Goal: Task Accomplishment & Management: Manage account settings

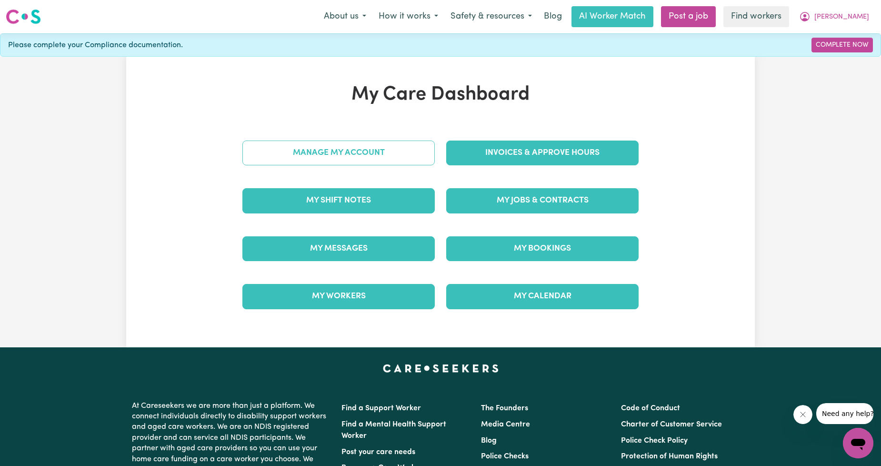
click at [393, 156] on link "Manage My Account" at bounding box center [338, 153] width 192 height 25
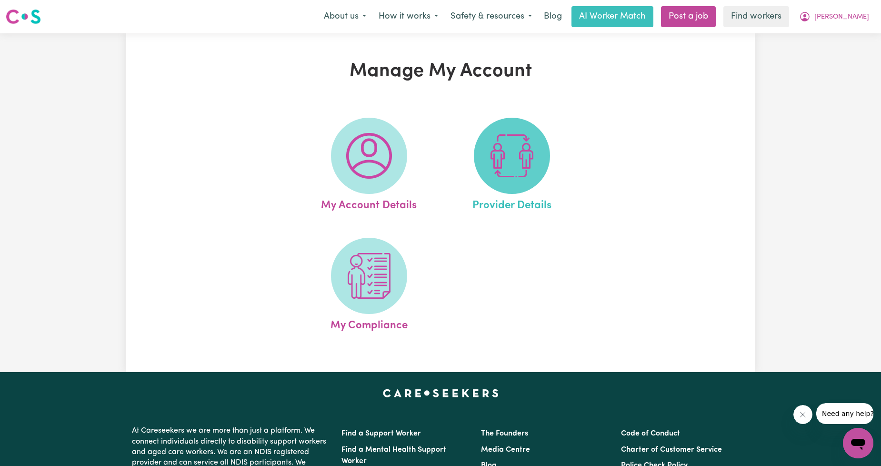
click at [505, 173] on img at bounding box center [512, 156] width 46 height 46
select select "NDIS_FUNDING_AGENCY_MANAGED"
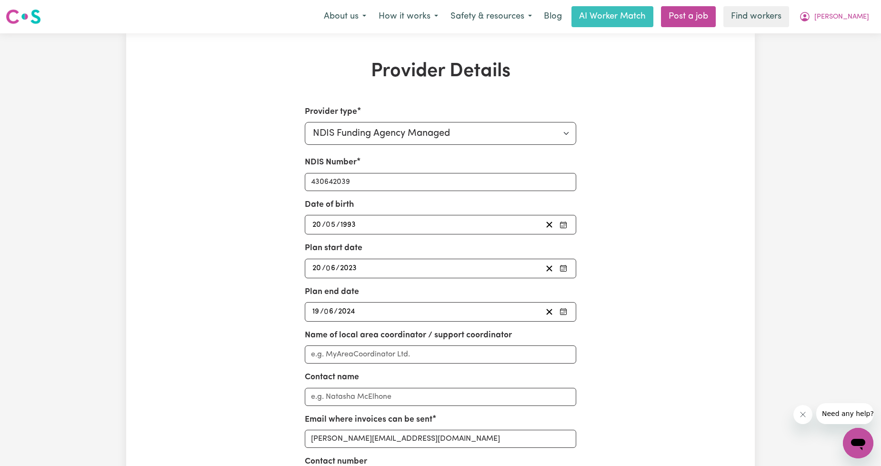
click at [415, 312] on div "[DATE] 19 / 0 6 / 2024" at bounding box center [427, 311] width 232 height 13
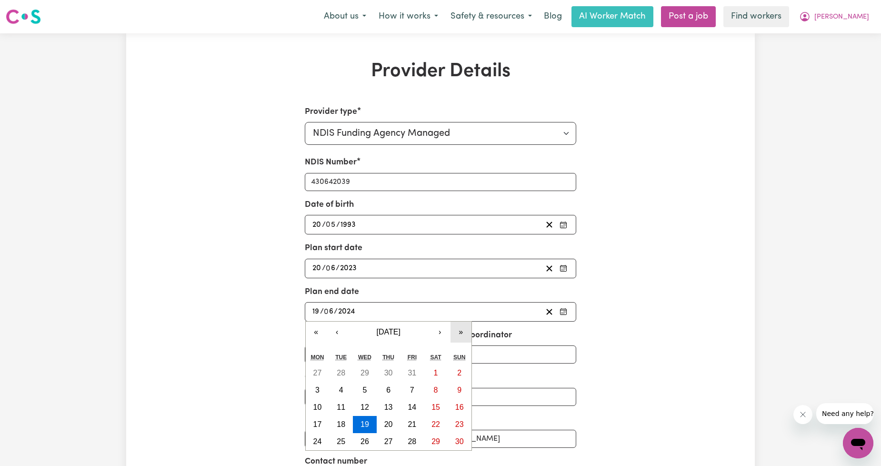
click at [458, 337] on button "»" at bounding box center [461, 332] width 21 height 21
click at [405, 406] on button "19" at bounding box center [412, 407] width 24 height 17
type input "[DATE]"
type input "2026"
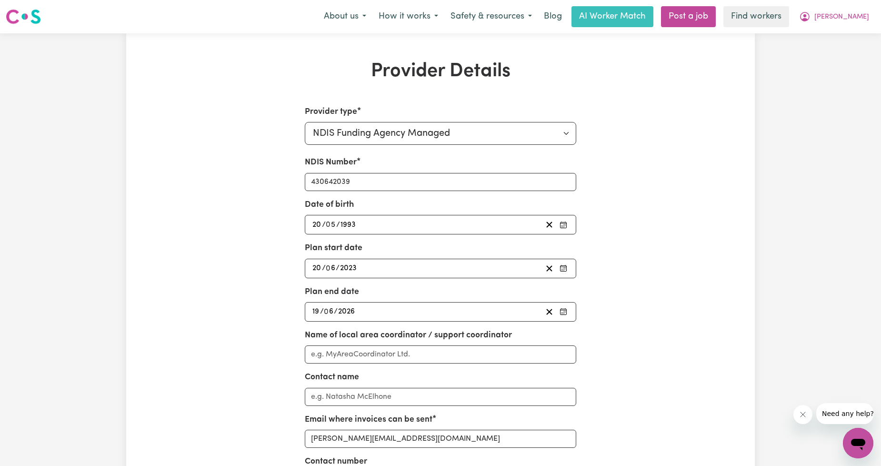
click at [222, 331] on div "Provider Details Provider type Select your provider type... Privately Aged Care…" at bounding box center [440, 322] width 629 height 525
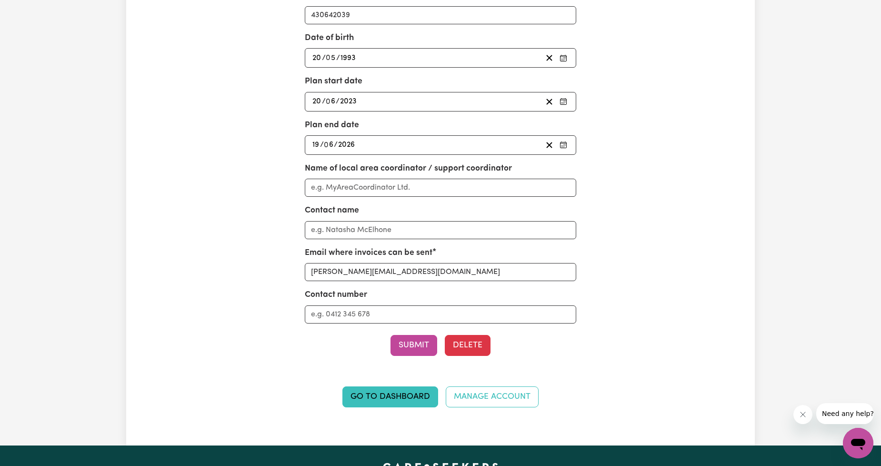
scroll to position [176, 0]
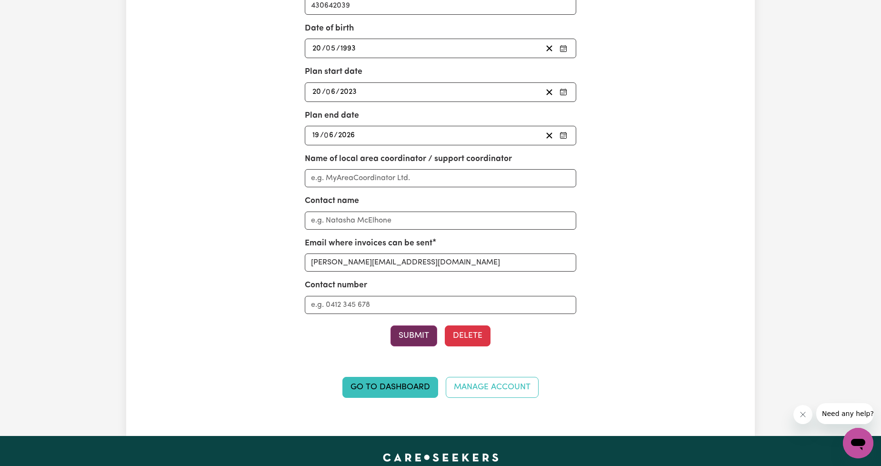
click at [424, 337] on button "Submit" at bounding box center [414, 335] width 47 height 21
click at [403, 338] on button "Submit" at bounding box center [414, 335] width 47 height 21
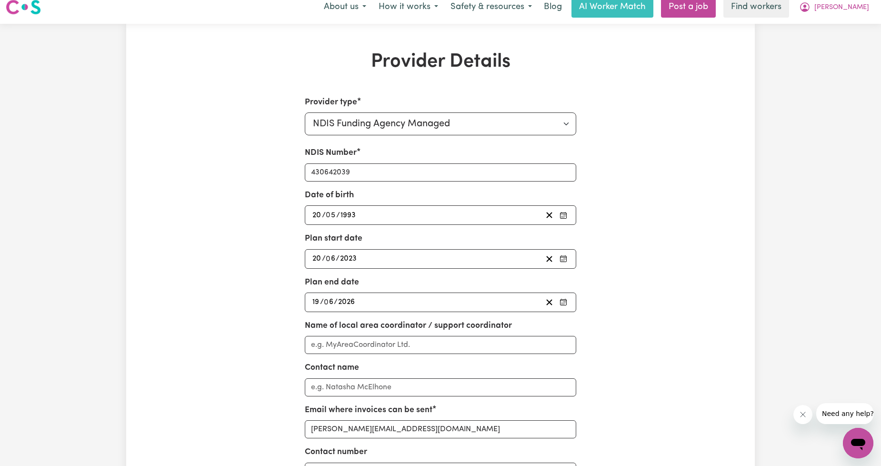
scroll to position [0, 0]
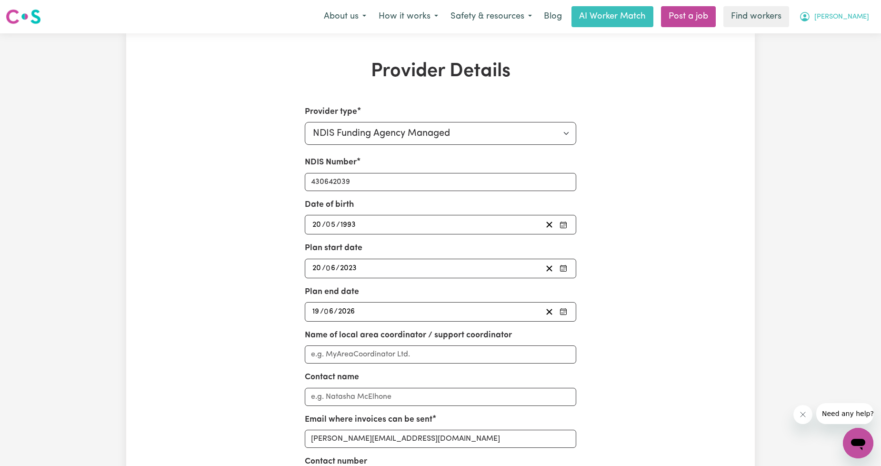
drag, startPoint x: 846, startPoint y: 14, endPoint x: 846, endPoint y: 24, distance: 9.5
click at [846, 15] on span "[PERSON_NAME]" at bounding box center [842, 17] width 55 height 10
click at [824, 61] on link "Logout" at bounding box center [837, 55] width 75 height 18
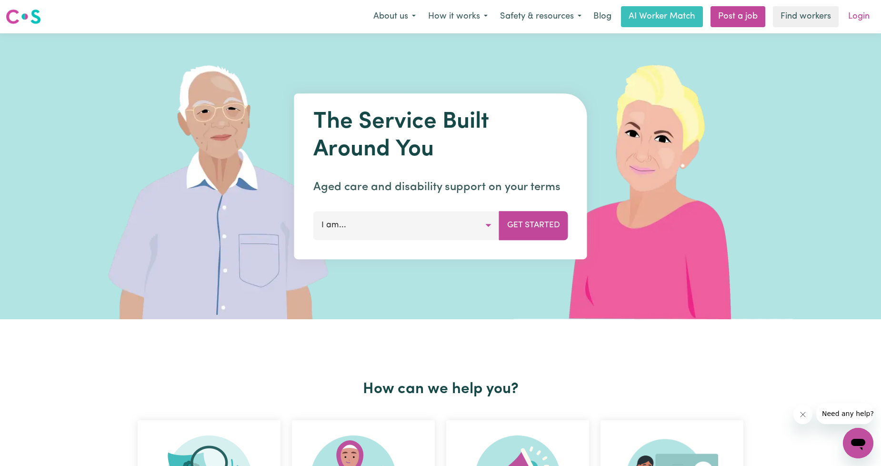
click at [860, 18] on link "Login" at bounding box center [859, 16] width 33 height 21
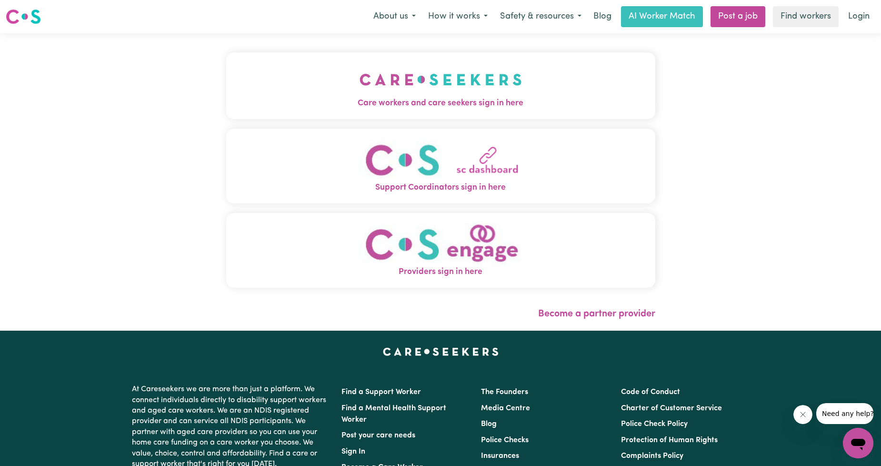
click at [553, 72] on button "Care workers and care seekers sign in here" at bounding box center [440, 85] width 429 height 67
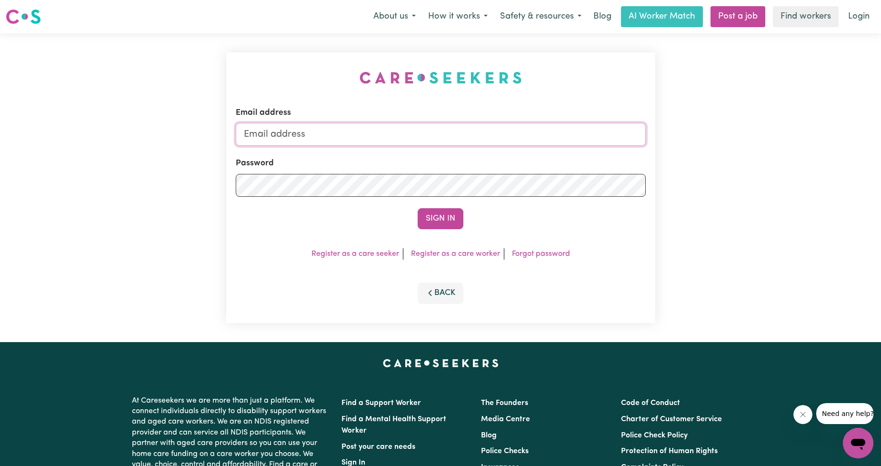
click at [460, 125] on input "Email address" at bounding box center [441, 134] width 410 height 23
drag, startPoint x: 292, startPoint y: 136, endPoint x: 496, endPoint y: 150, distance: 204.3
click at [505, 144] on input "[EMAIL_ADDRESS][PERSON_NAME][DOMAIN_NAME]" at bounding box center [441, 134] width 410 height 23
type input "[EMAIL_ADDRESS][DOMAIN_NAME]"
click at [439, 232] on div "Email address [EMAIL_ADDRESS][DOMAIN_NAME] Password Sign In Register as a care …" at bounding box center [440, 187] width 429 height 271
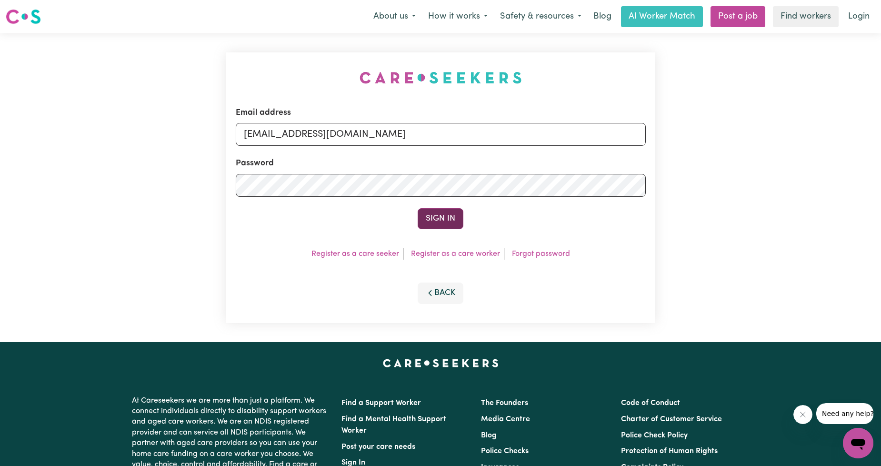
click at [442, 222] on button "Sign In" at bounding box center [441, 218] width 46 height 21
